Goal: Navigation & Orientation: Find specific page/section

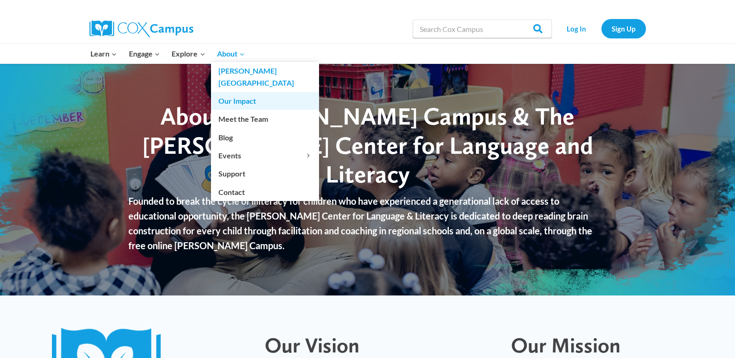
click at [252, 92] on link "Our Impact" at bounding box center [265, 101] width 108 height 18
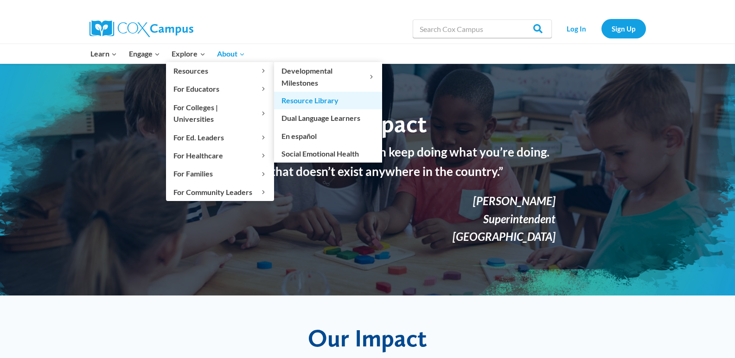
click at [306, 99] on link "Resource Library" at bounding box center [328, 101] width 108 height 18
